Goal: Check status

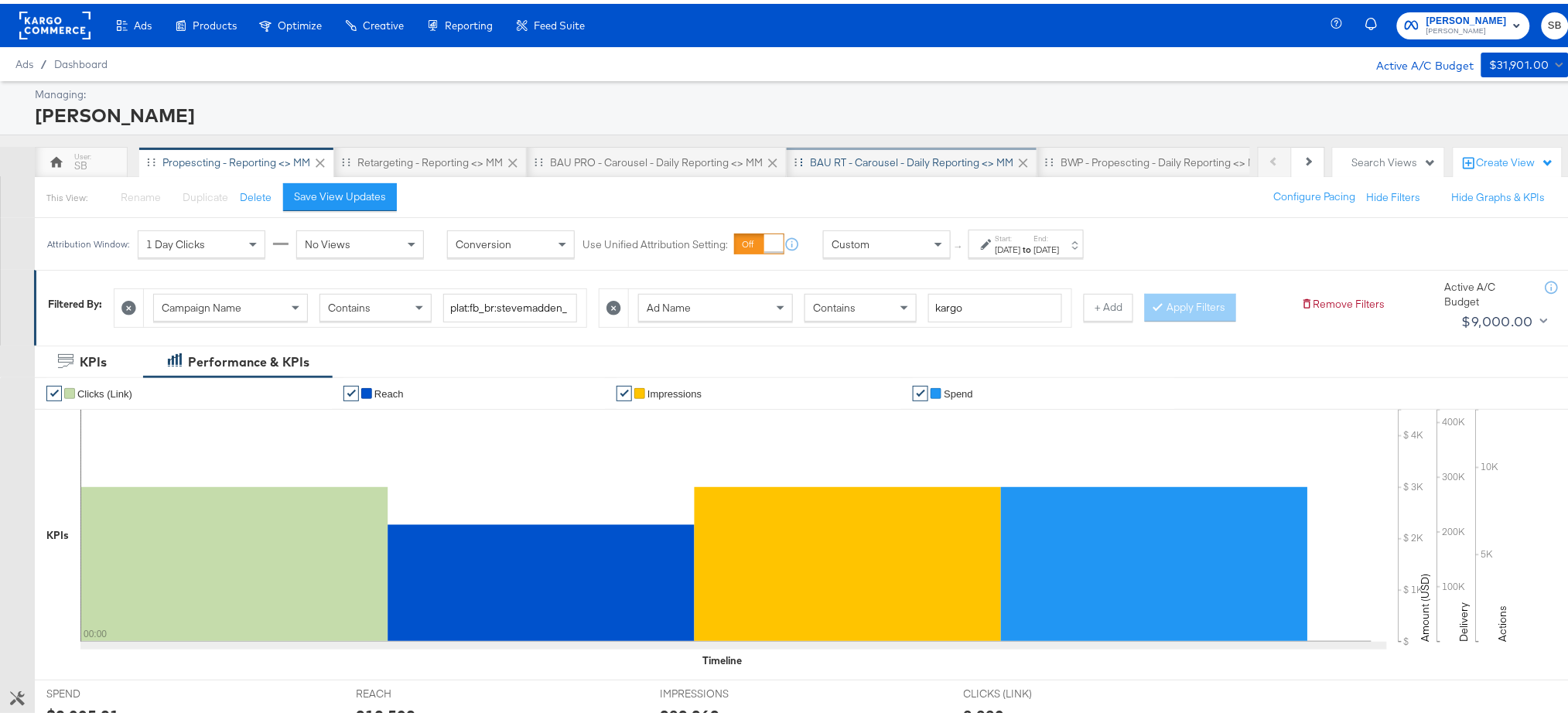
click at [882, 158] on div "BAU RT - Carousel - Daily Reporting <> MM" at bounding box center [911, 159] width 203 height 15
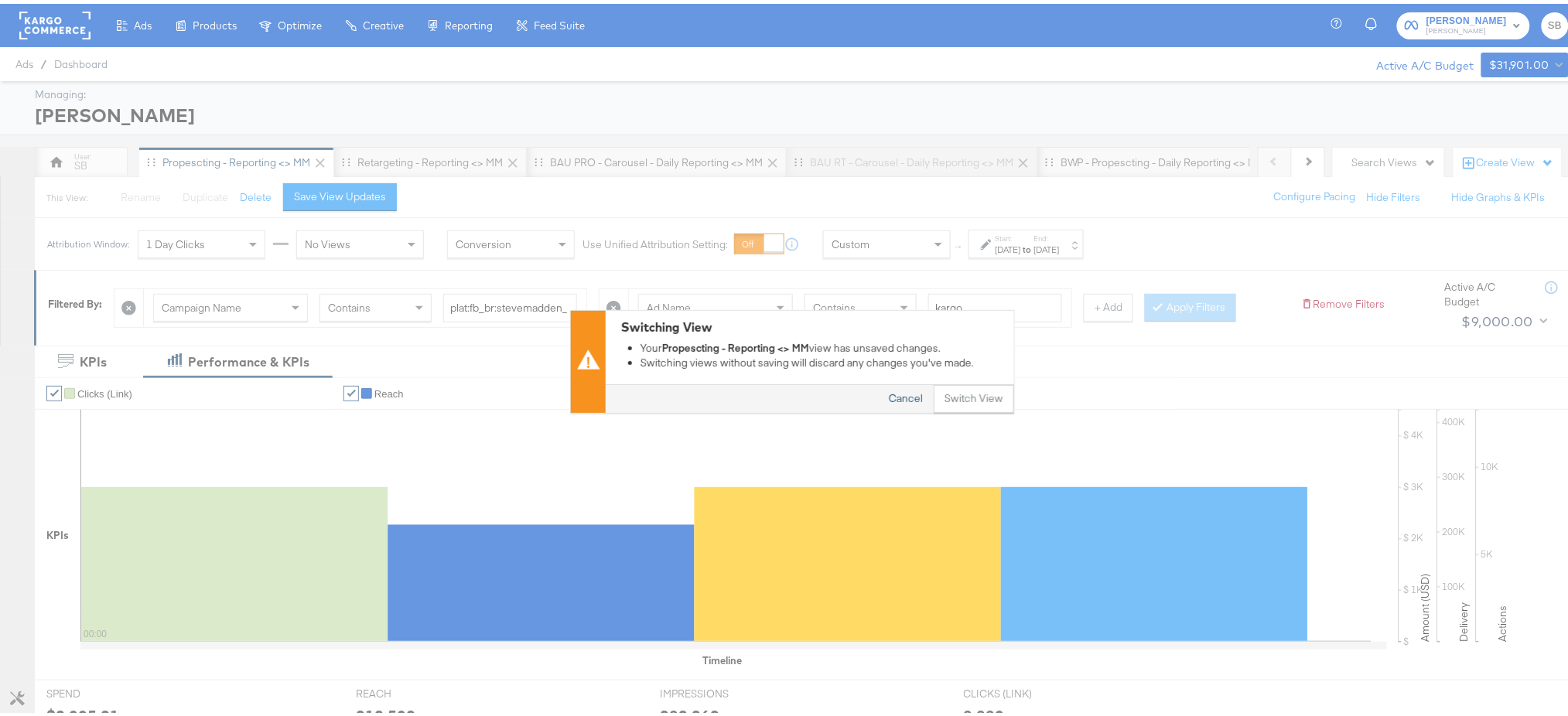
click at [879, 384] on button "Cancel" at bounding box center [905, 396] width 55 height 28
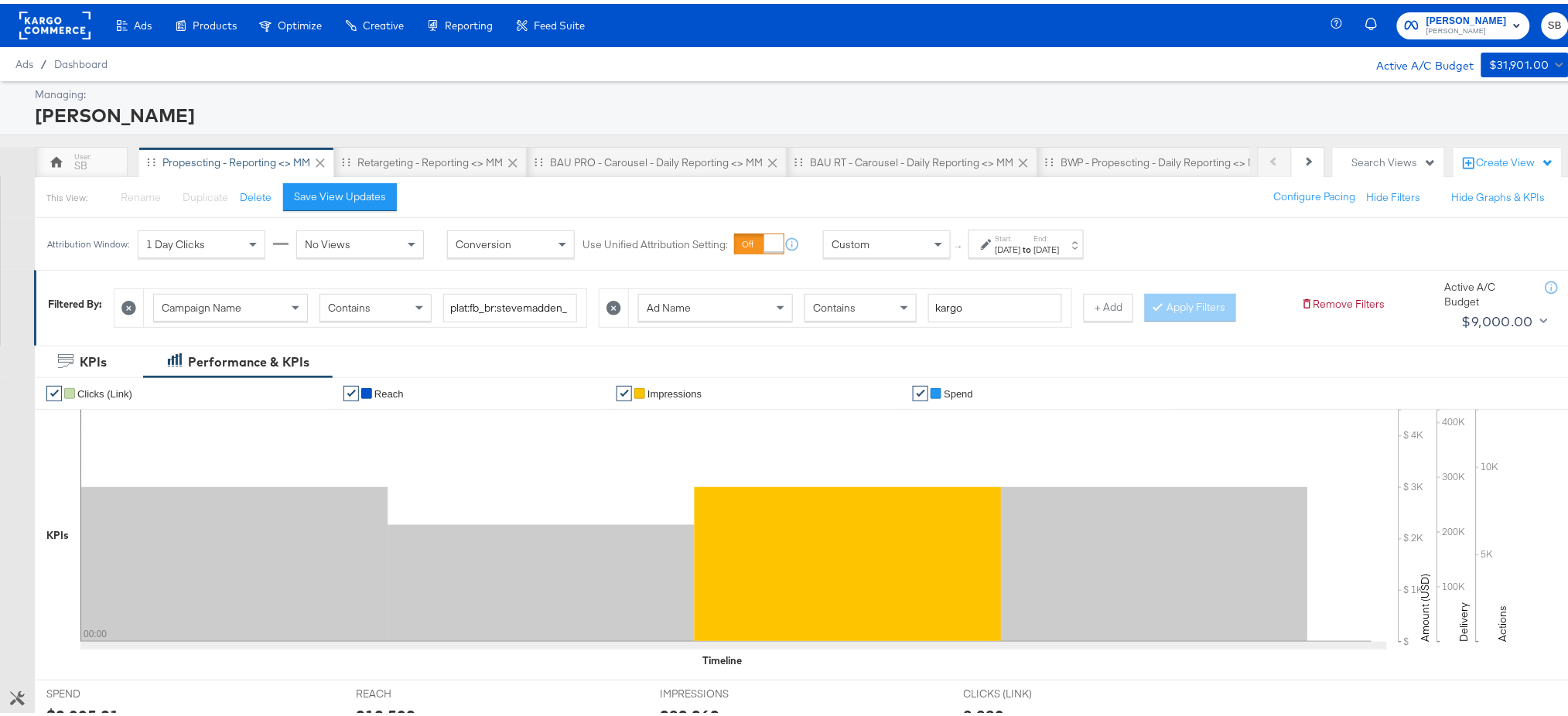
click at [879, 384] on li "✔ Impressions" at bounding box center [759, 390] width 285 height 31
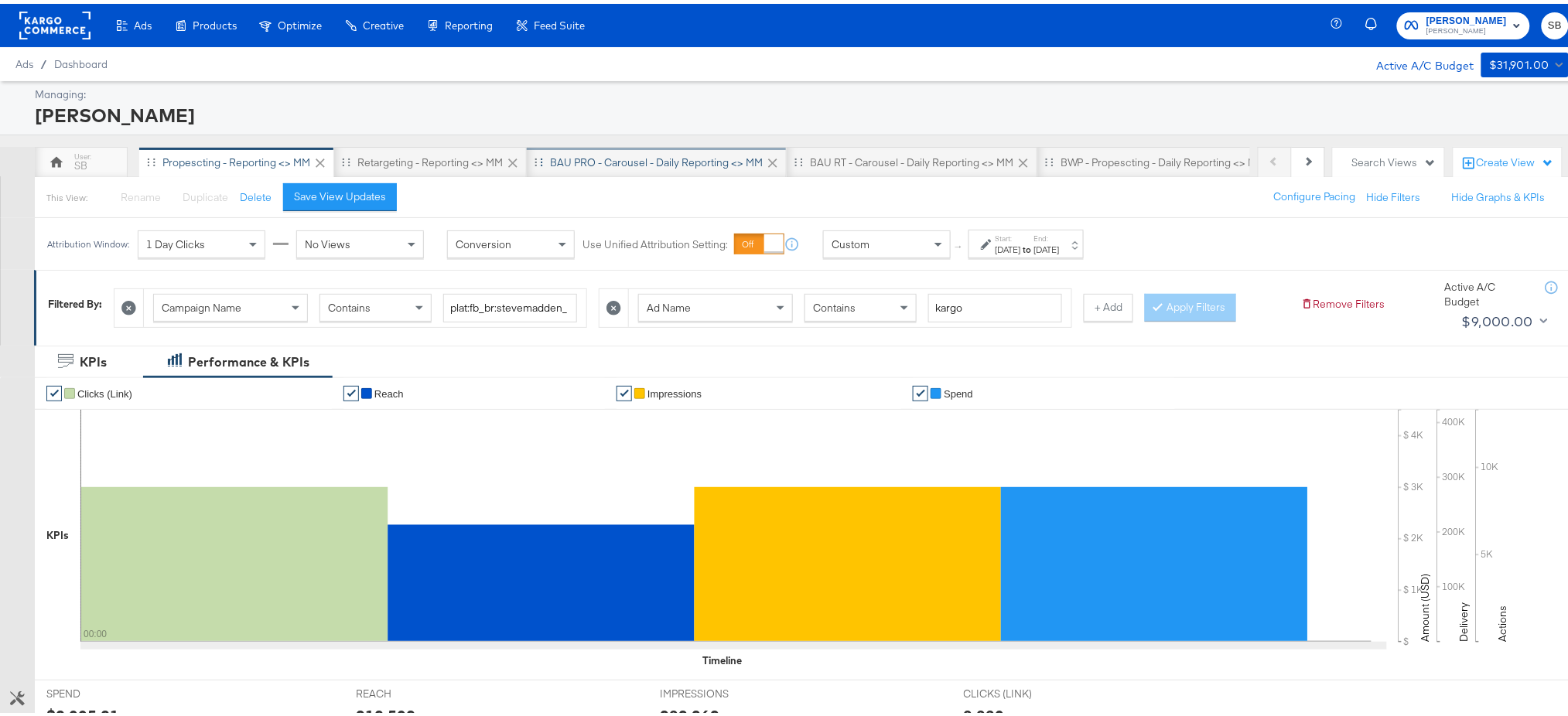
click at [738, 146] on div "BAU PRO - Carousel - Daily Reporting <> MM" at bounding box center [657, 159] width 260 height 31
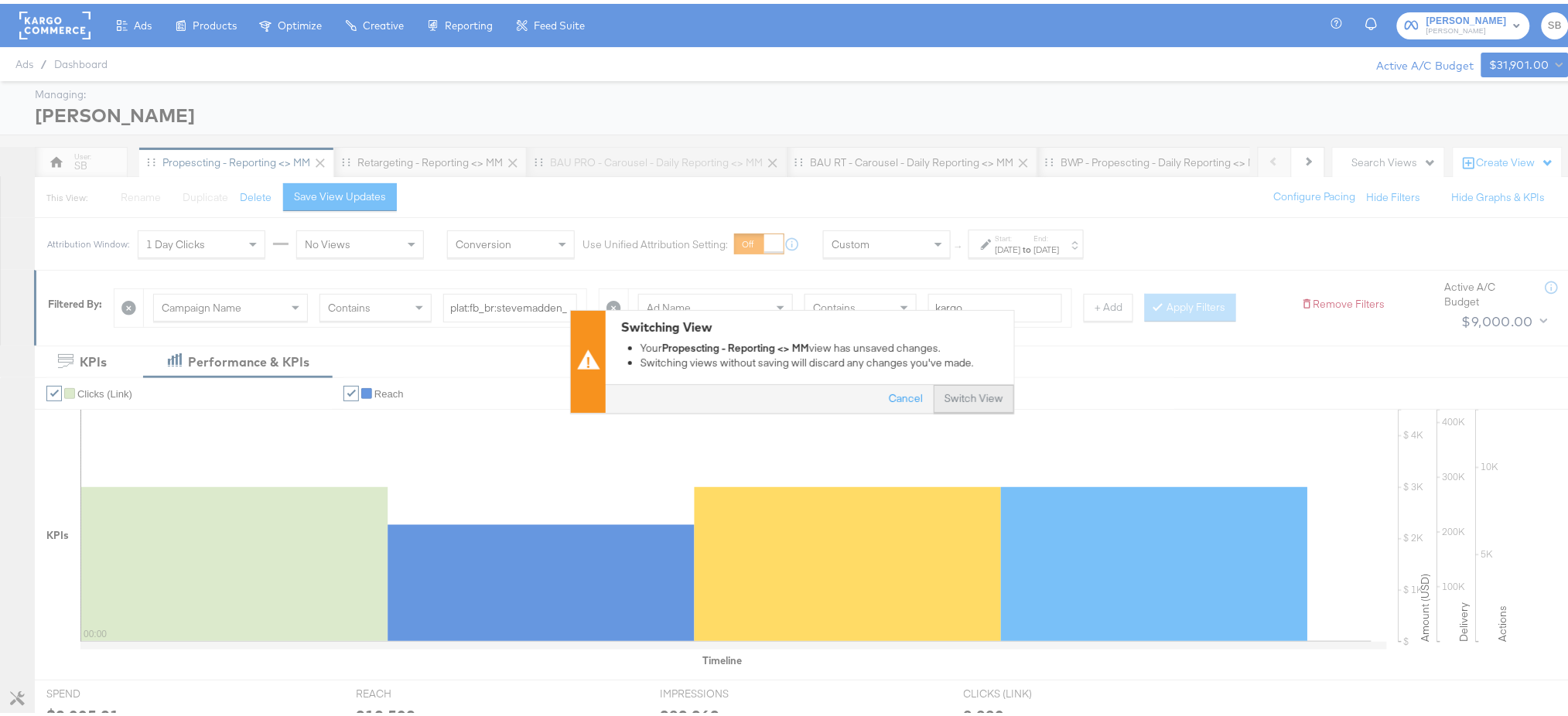
click at [965, 402] on button "Switch View" at bounding box center [973, 396] width 81 height 28
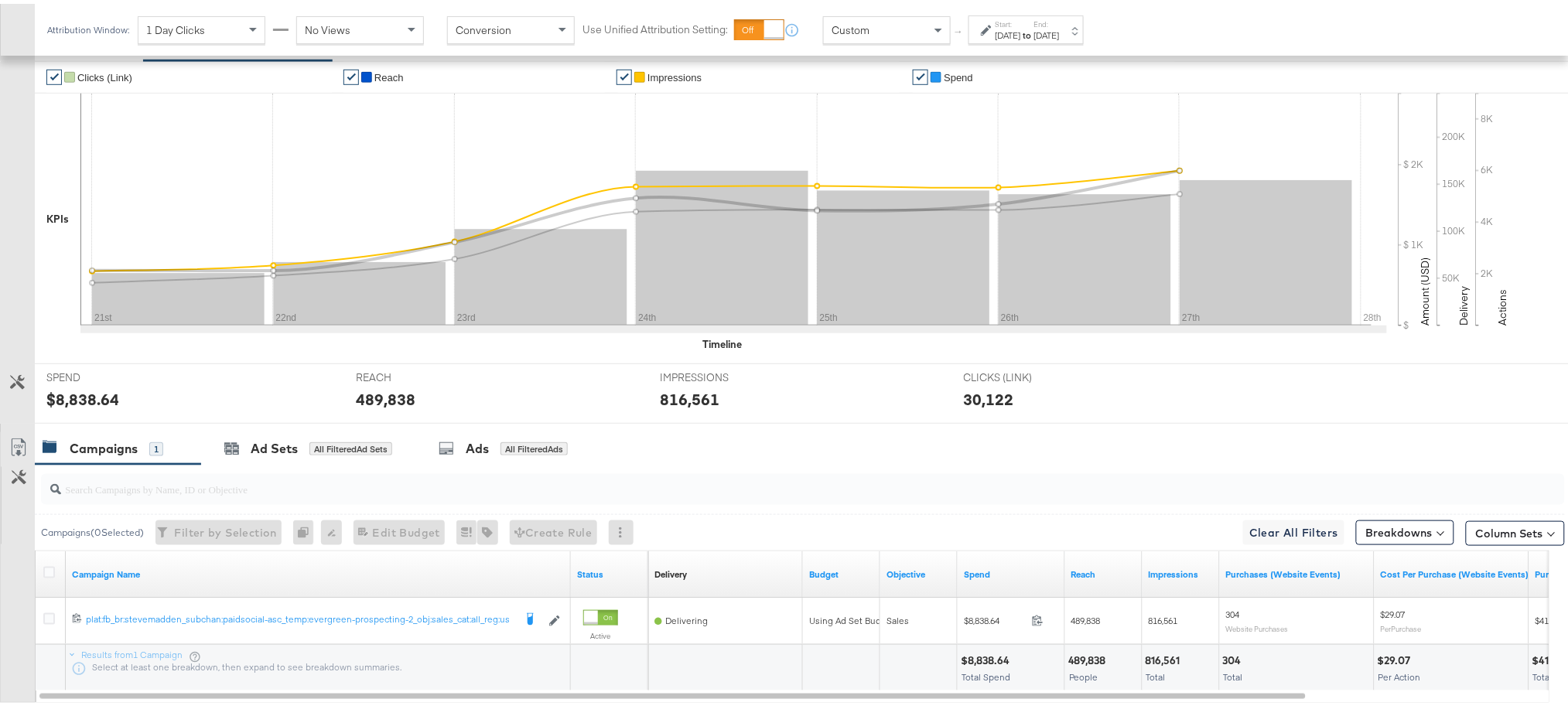
scroll to position [435, 0]
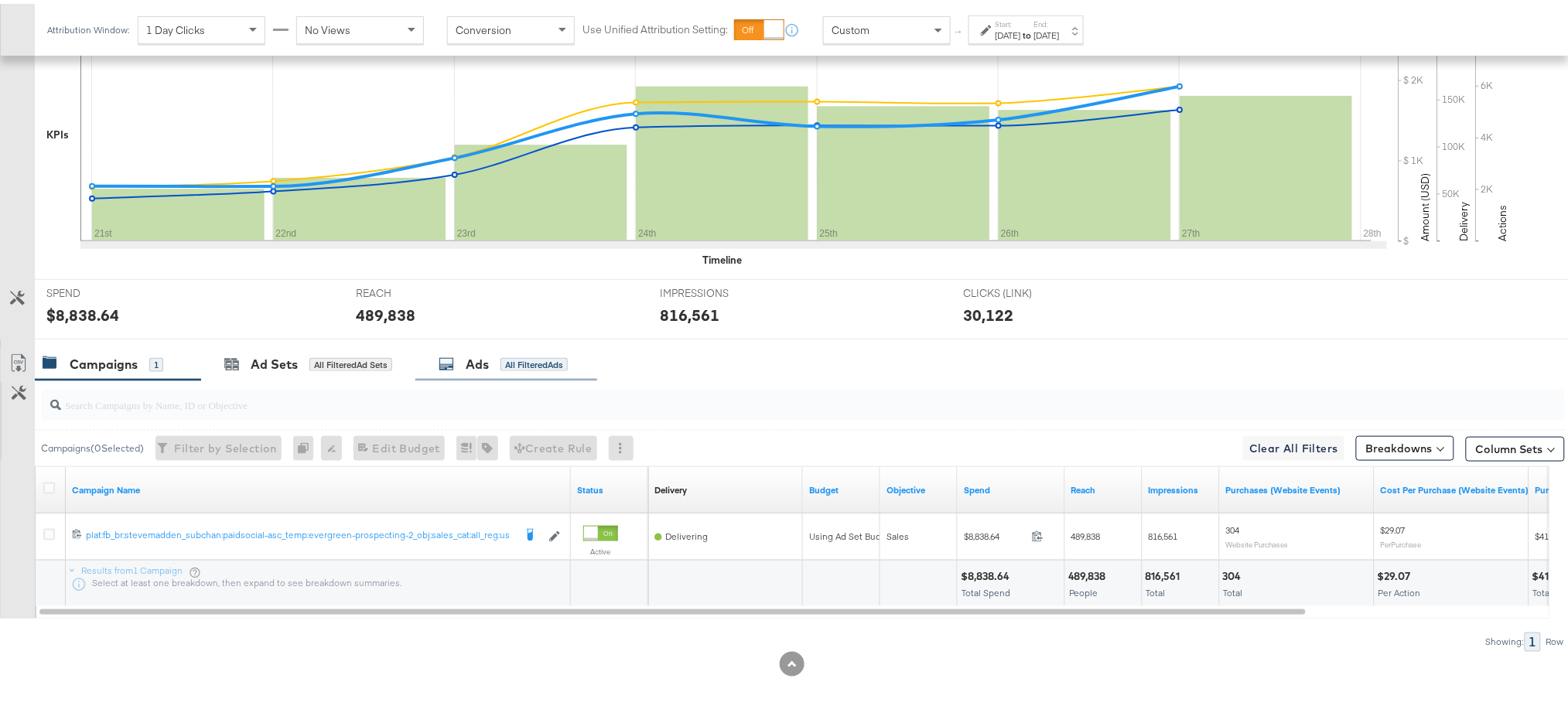
click at [477, 369] on div "Ads" at bounding box center [478, 360] width 23 height 18
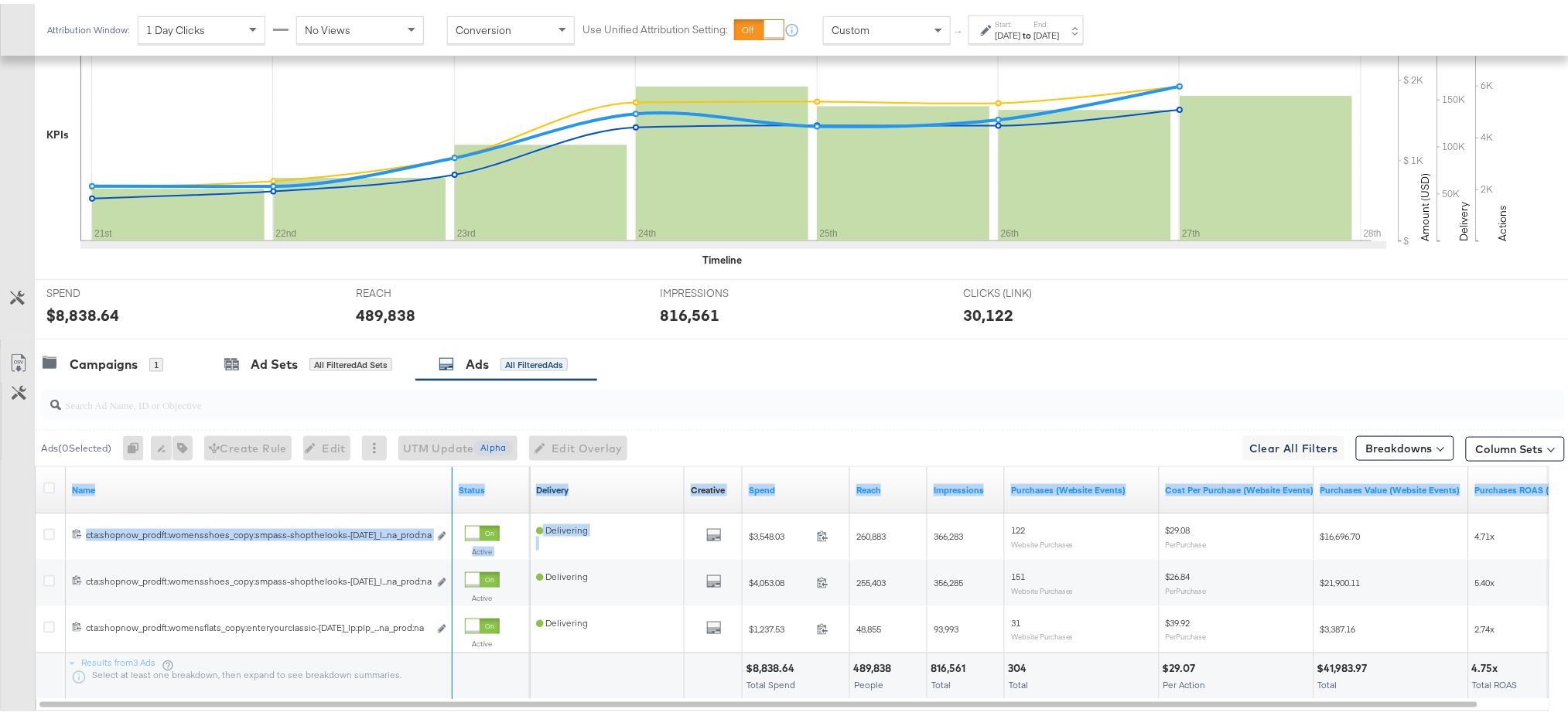
drag, startPoint x: 449, startPoint y: 486, endPoint x: 661, endPoint y: 483, distance: 212.0
click at [36, 464] on div "Name Status Delivery Creative Sorting Unavailable Spend Reach Impressions Purch…" at bounding box center [36, 464] width 0 height 0
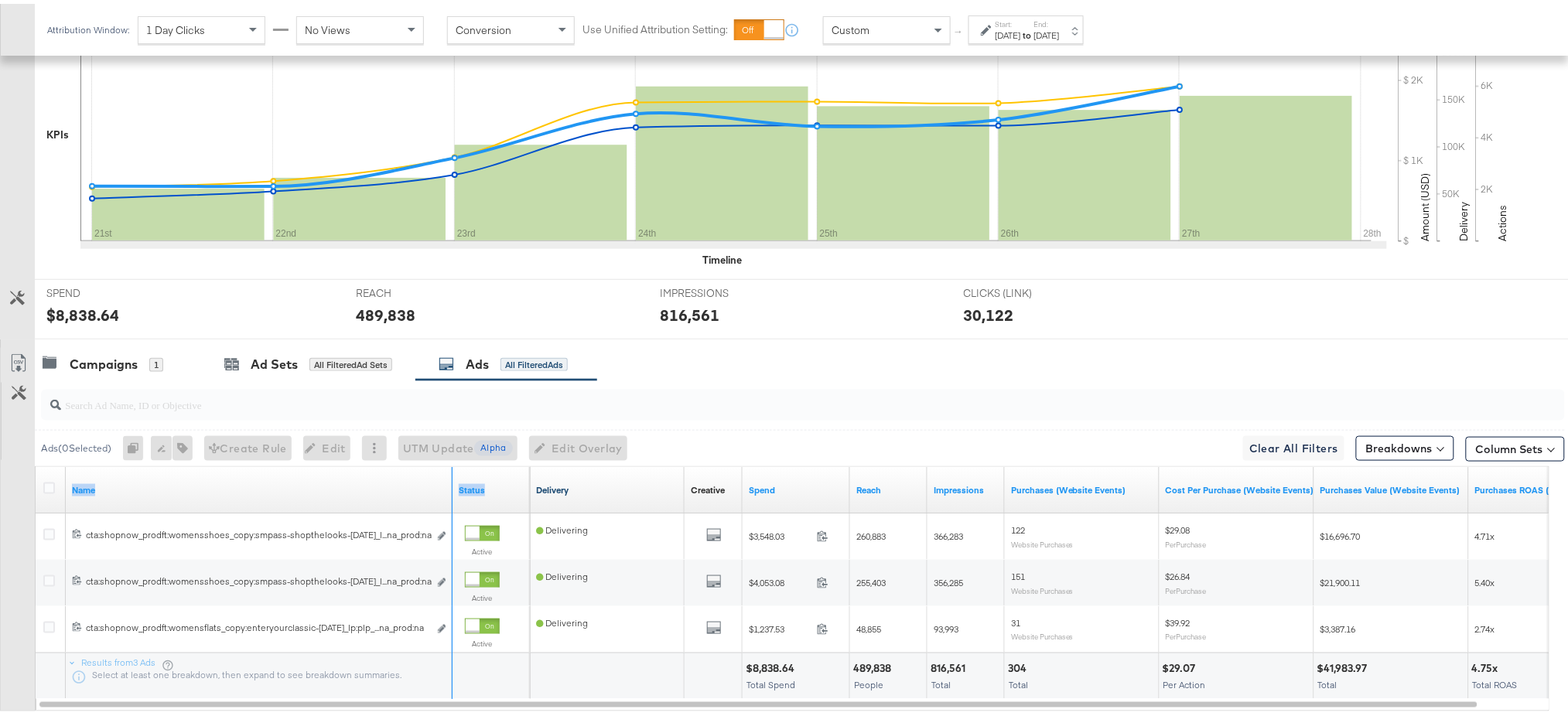
drag, startPoint x: 450, startPoint y: 490, endPoint x: 557, endPoint y: 480, distance: 107.5
click at [36, 464] on div "Name Status Delivery Creative Sorting Unavailable Spend Reach Impressions Purch…" at bounding box center [36, 464] width 0 height 0
click at [1059, 24] on label "End:" at bounding box center [1047, 20] width 26 height 10
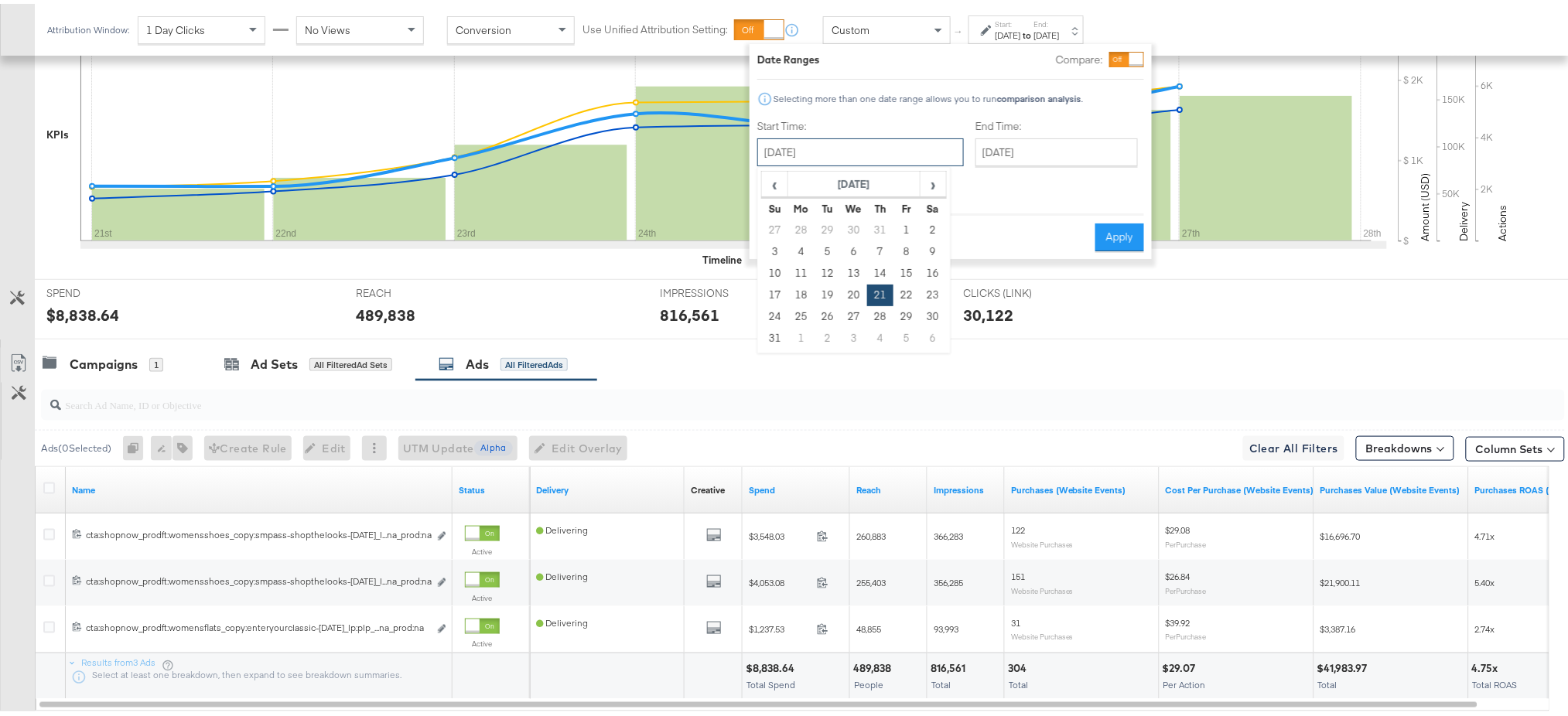
click at [843, 152] on input "[DATE]" at bounding box center [861, 149] width 206 height 28
click at [935, 180] on span "›" at bounding box center [933, 181] width 24 height 23
click at [847, 252] on td "10" at bounding box center [854, 249] width 27 height 22
type input "[DATE]"
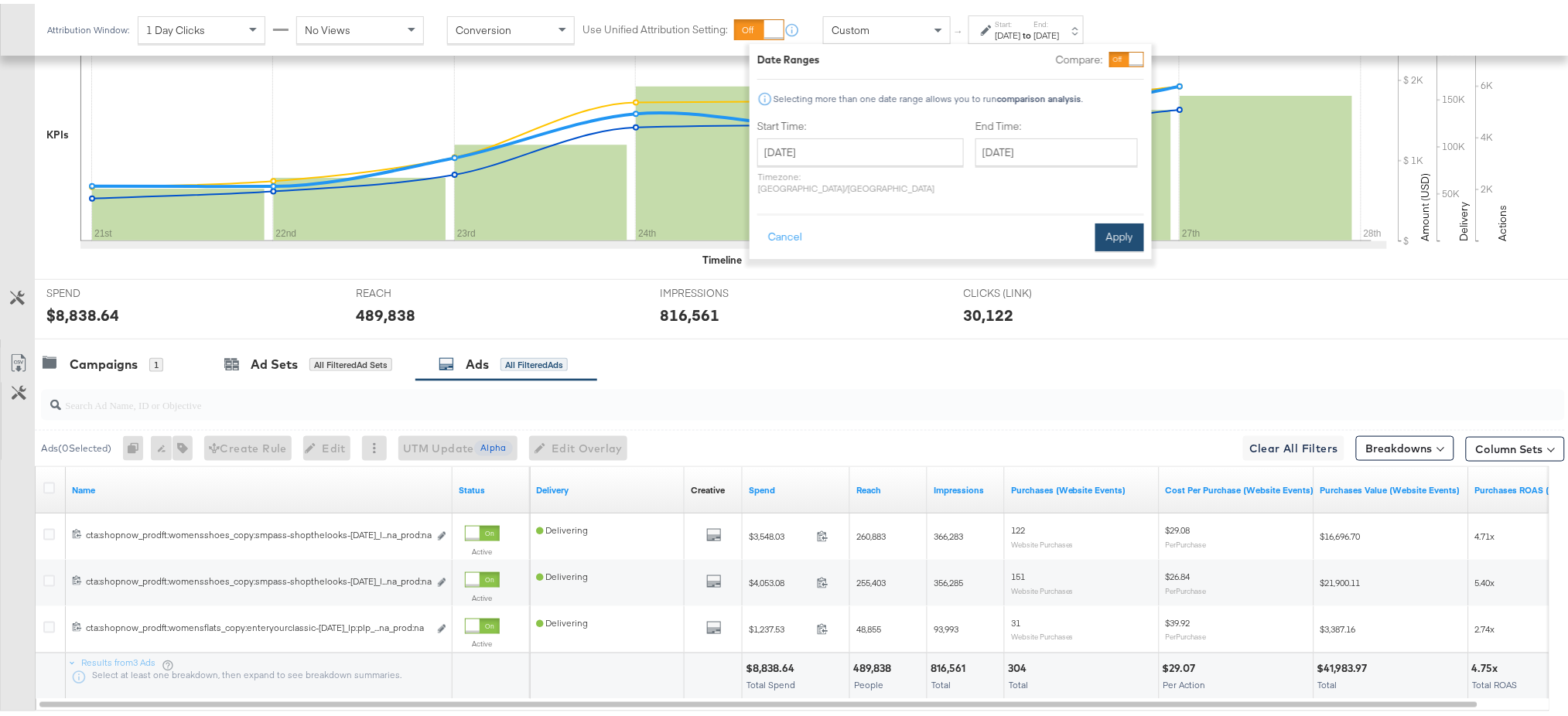
click at [1132, 221] on button "Apply" at bounding box center [1119, 234] width 48 height 28
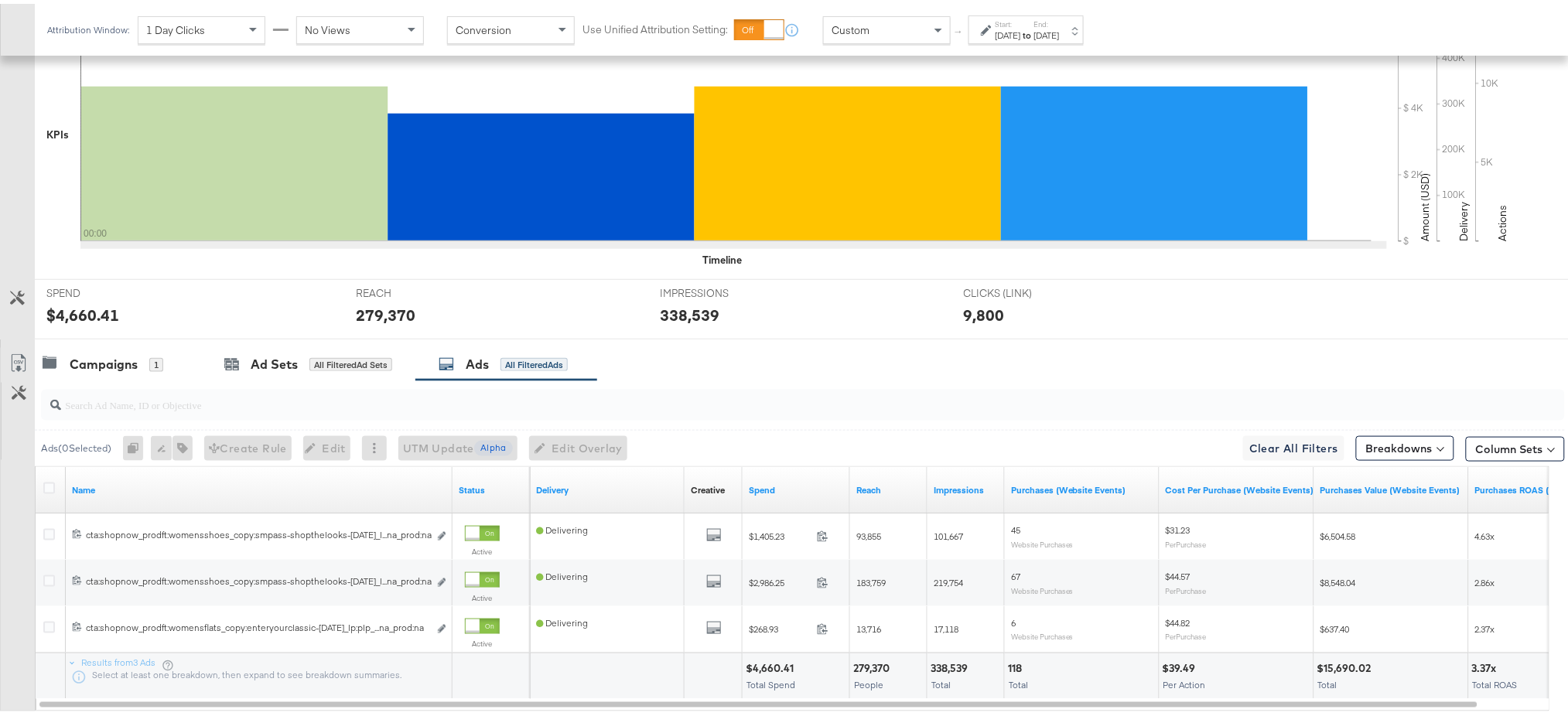
scroll to position [0, 0]
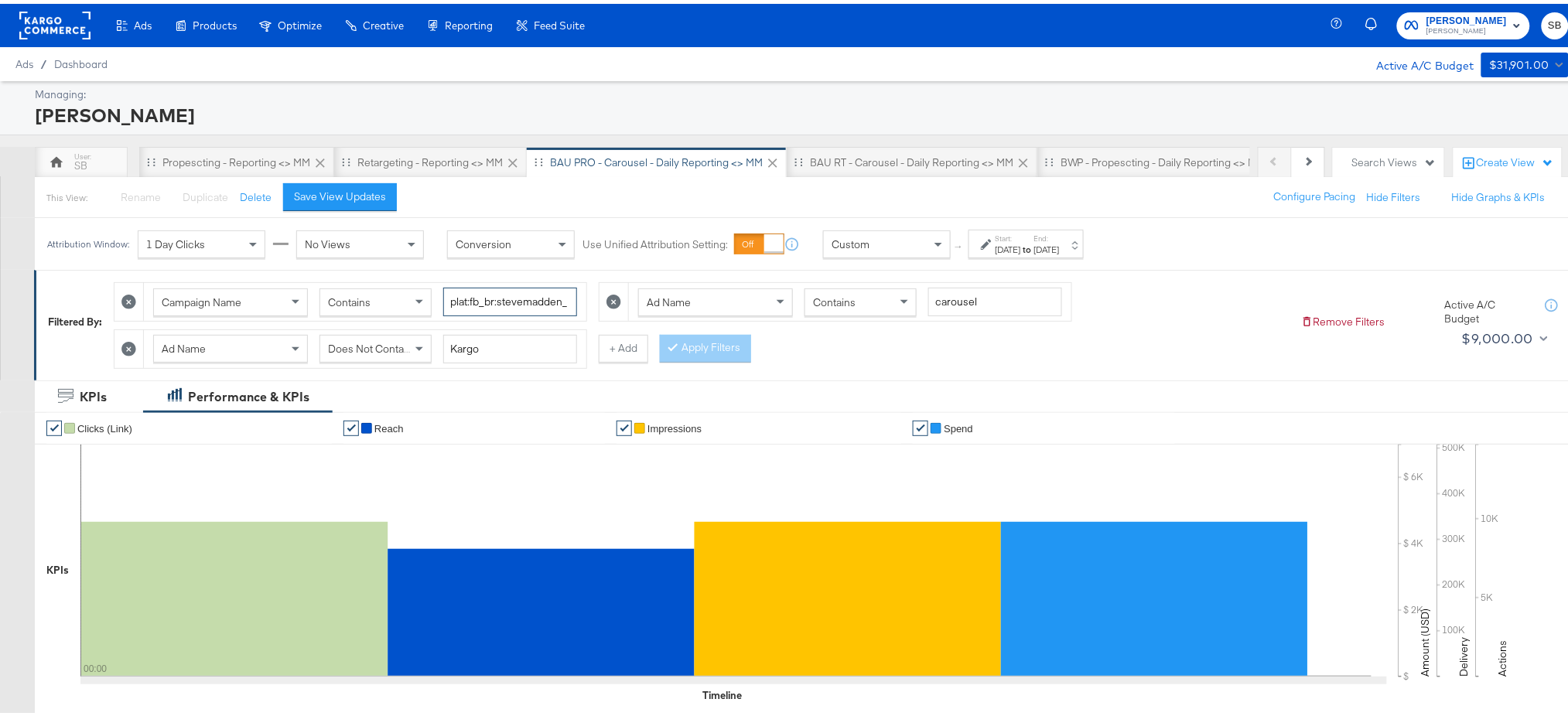
click at [517, 301] on input "plat:fb_br:stevemadden_subchan:paidsocial-asc_temp:evergreen-prospecting-2_obj:…" at bounding box center [510, 298] width 134 height 29
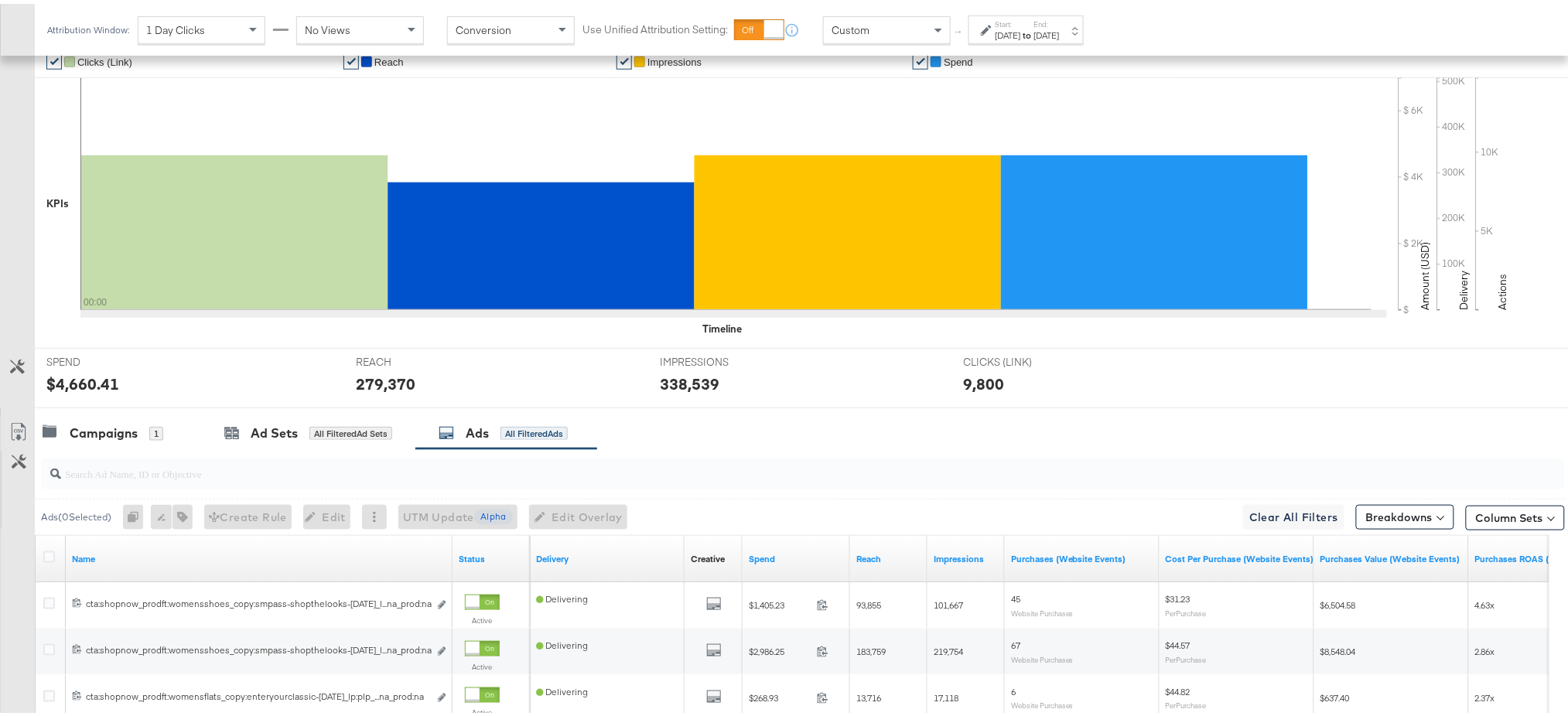
scroll to position [528, 0]
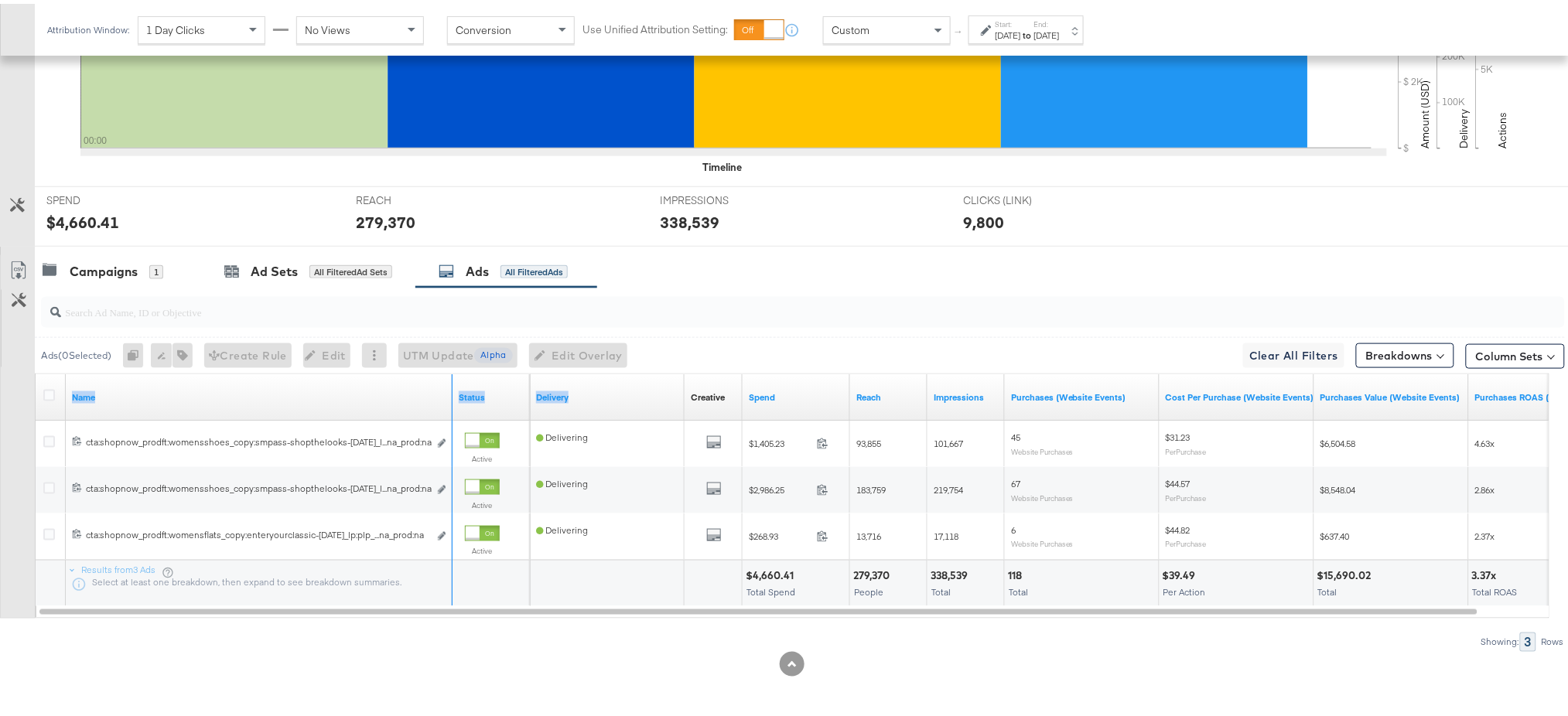
drag, startPoint x: 449, startPoint y: 385, endPoint x: 660, endPoint y: 401, distance: 211.6
click at [36, 371] on div "Name Status Delivery Creative Sorting Unavailable Spend Reach Impressions Purch…" at bounding box center [36, 371] width 0 height 0
drag, startPoint x: 449, startPoint y: 402, endPoint x: 634, endPoint y: 389, distance: 185.5
click at [36, 371] on div "Name Status Delivery Creative Sorting Unavailable Spend Reach Impressions Purch…" at bounding box center [36, 371] width 0 height 0
click at [786, 242] on div "IMPRESSIONS IMPRESSIONS 338,539" at bounding box center [800, 212] width 304 height 59
